Goal: Task Accomplishment & Management: Manage account settings

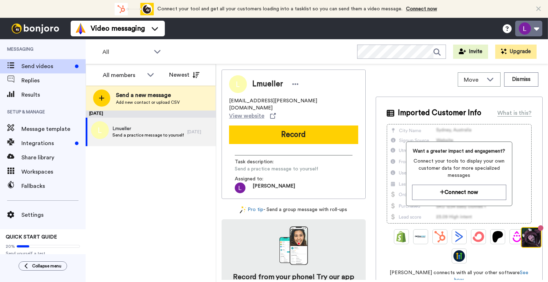
click at [530, 34] on button at bounding box center [528, 29] width 27 height 16
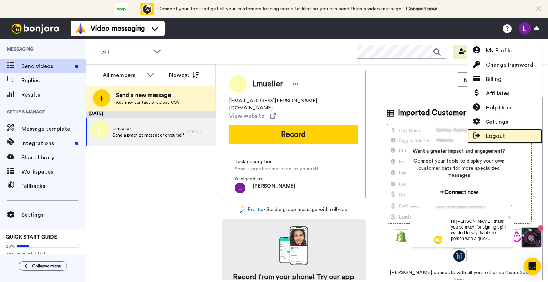
click at [502, 135] on span "Logout" at bounding box center [495, 136] width 19 height 9
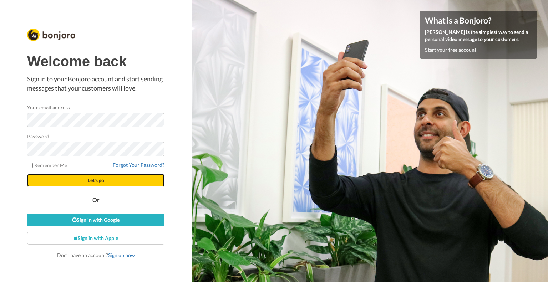
click at [101, 183] on button "Let's go" at bounding box center [95, 180] width 137 height 13
